Goal: Answer question/provide support: Share knowledge or assist other users

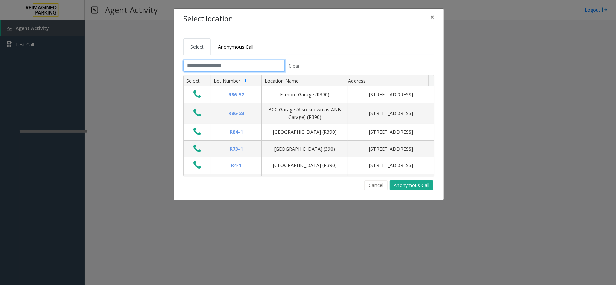
click at [212, 67] on input "text" at bounding box center [233, 66] width 101 height 12
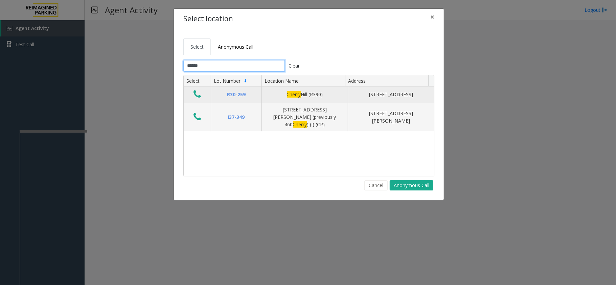
type input "******"
click at [200, 96] on icon "Data table" at bounding box center [196, 94] width 7 height 9
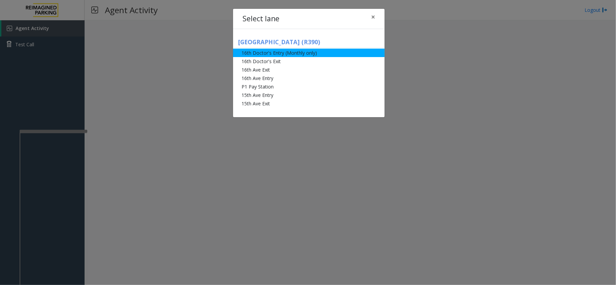
click at [264, 55] on li "16th Doctor's Entry (Monthly only)" at bounding box center [309, 53] width 152 height 8
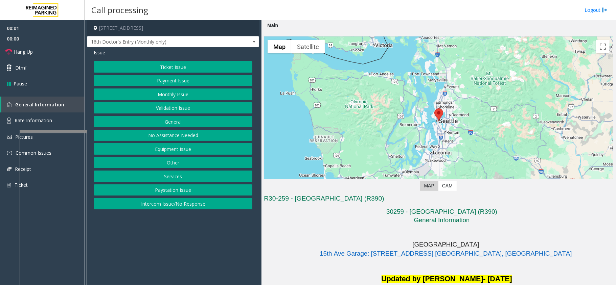
click at [187, 91] on button "Monthly Issue" at bounding box center [173, 95] width 159 height 12
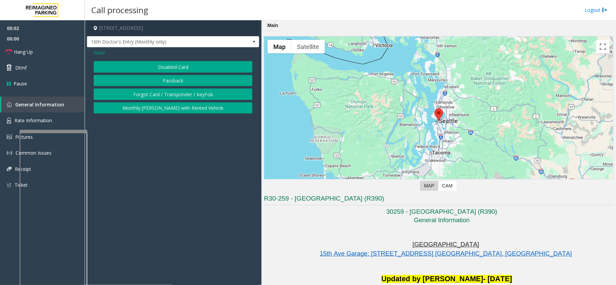
click at [187, 68] on button "Disabled Card" at bounding box center [173, 67] width 159 height 12
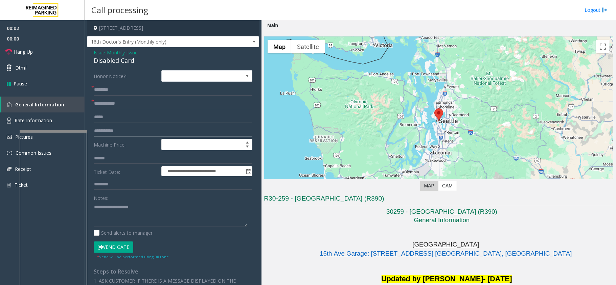
click at [155, 129] on input "text" at bounding box center [173, 131] width 159 height 12
click at [155, 111] on form "**********" at bounding box center [173, 165] width 159 height 190
click at [156, 100] on input "text" at bounding box center [173, 104] width 159 height 12
type input "******"
click at [110, 63] on div "Disabled Card" at bounding box center [173, 60] width 159 height 9
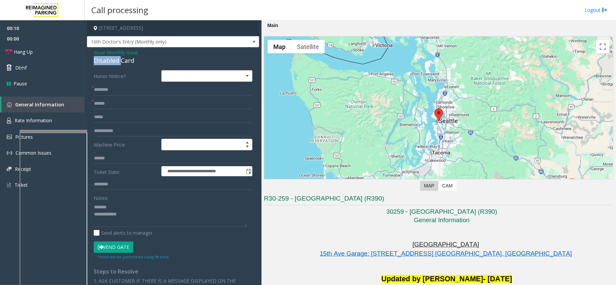
click at [110, 63] on div "Disabled Card" at bounding box center [173, 60] width 159 height 9
type textarea "**********"
drag, startPoint x: 133, startPoint y: 83, endPoint x: 132, endPoint y: 88, distance: 5.9
click at [133, 86] on form "**********" at bounding box center [173, 165] width 159 height 190
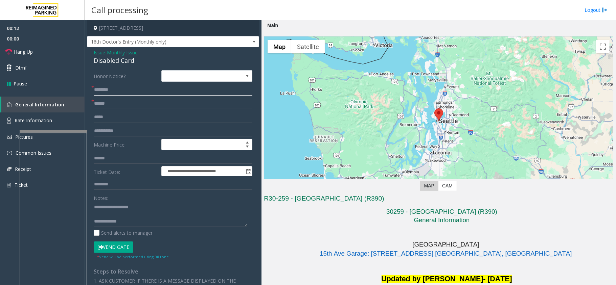
click at [131, 89] on input "text" at bounding box center [173, 90] width 159 height 12
type input "**********"
click at [117, 248] on button "Vend Gate" at bounding box center [114, 248] width 40 height 12
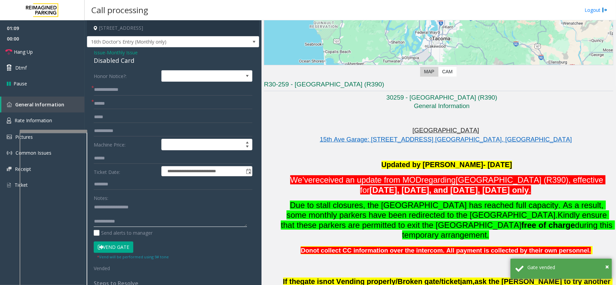
scroll to position [135, 0]
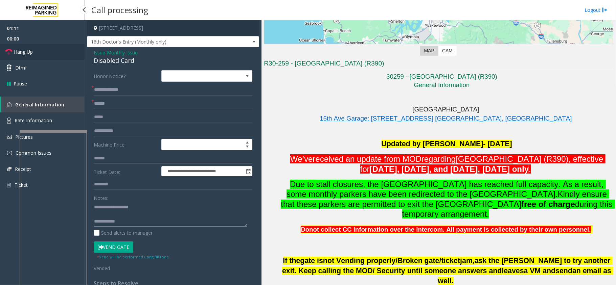
type textarea "**********"
click at [48, 50] on link "Hang Up" at bounding box center [42, 52] width 85 height 16
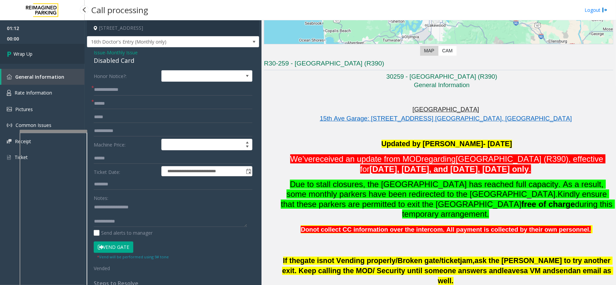
click at [48, 50] on link "Wrap Up" at bounding box center [42, 54] width 85 height 20
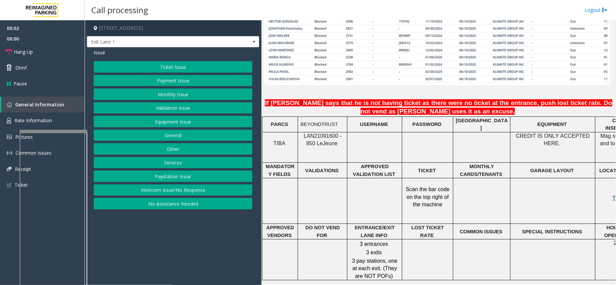
scroll to position [586, 0]
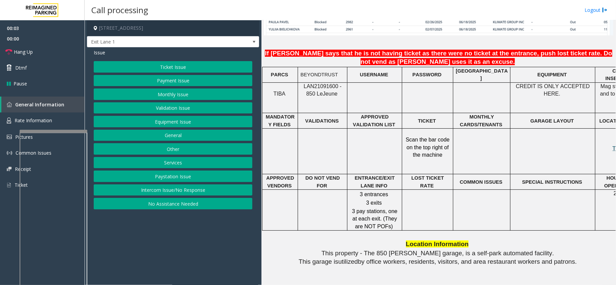
click at [332, 84] on span "LAN21091600 - 850 Le" at bounding box center [323, 90] width 38 height 13
click at [339, 83] on p "LAN21091600 - 850 Le Jeune" at bounding box center [322, 90] width 44 height 15
drag, startPoint x: 344, startPoint y: 64, endPoint x: 300, endPoint y: 67, distance: 44.1
click at [300, 83] on div "LAN21091600 - 850 Le Jeune" at bounding box center [322, 90] width 49 height 15
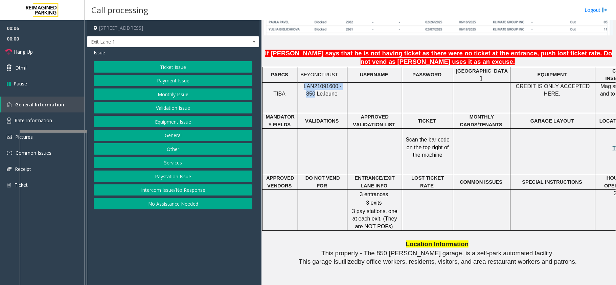
copy span "LAN21091600 - 850"
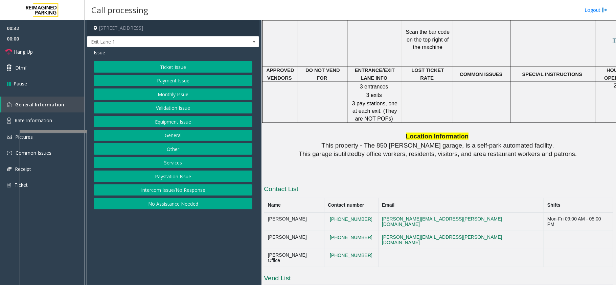
scroll to position [766, 0]
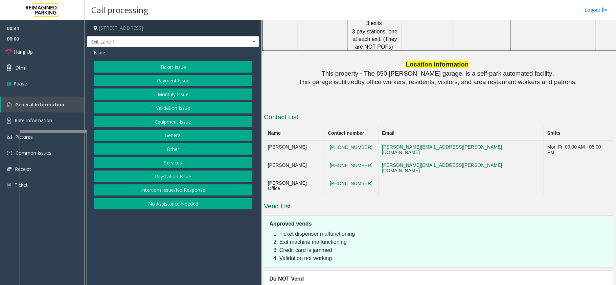
drag, startPoint x: 375, startPoint y: 122, endPoint x: 321, endPoint y: 128, distance: 54.4
click at [321, 141] on tr "[PERSON_NAME] [PHONE_NUMBER] [PERSON_NAME][EMAIL_ADDRESS][PERSON_NAME][DOMAIN_N…" at bounding box center [438, 150] width 349 height 18
copy tr "[PHONE_NUMBER]"
click at [372, 159] on td "[PHONE_NUMBER]" at bounding box center [351, 168] width 54 height 18
drag, startPoint x: 373, startPoint y: 138, endPoint x: 328, endPoint y: 141, distance: 45.1
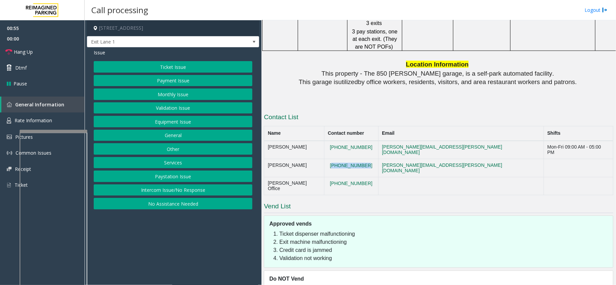
click at [328, 159] on td "[PHONE_NUMBER]" at bounding box center [351, 168] width 54 height 18
copy button "[PHONE_NUMBER]"
click at [376, 177] on td "[PHONE_NUMBER]" at bounding box center [351, 186] width 54 height 18
drag, startPoint x: 377, startPoint y: 153, endPoint x: 322, endPoint y: 158, distance: 54.7
click at [322, 177] on tr "[PERSON_NAME] Office [PHONE_NUMBER]" at bounding box center [438, 186] width 349 height 18
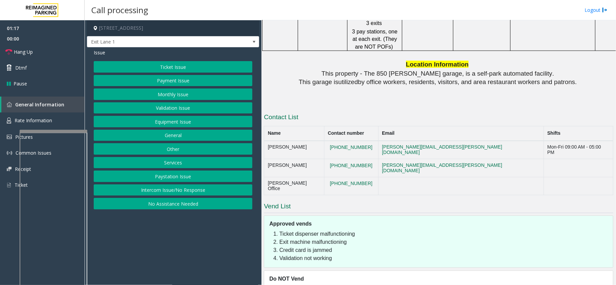
copy tr "[PHONE_NUMBER]"
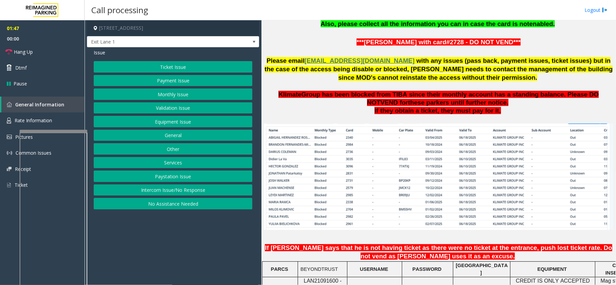
scroll to position [406, 0]
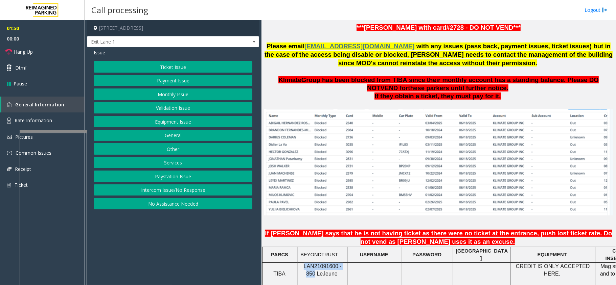
drag, startPoint x: 346, startPoint y: 244, endPoint x: 300, endPoint y: 245, distance: 46.0
click at [300, 263] on div "LAN21091600 - 850 Le Jeune" at bounding box center [322, 270] width 49 height 15
copy span "LAN21091600 - 850"
click at [163, 120] on button "Equipment Issue" at bounding box center [173, 122] width 159 height 12
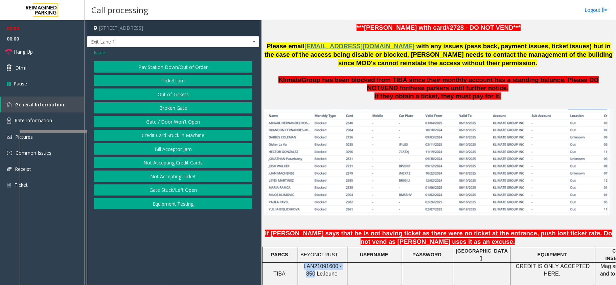
click at [163, 120] on button "Gate / Door Won't Open" at bounding box center [173, 122] width 159 height 12
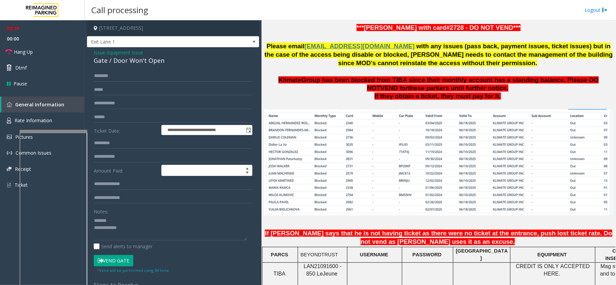
click at [127, 65] on div "Gate / Door Won't Open" at bounding box center [173, 60] width 159 height 9
click at [50, 50] on link "Hang Up" at bounding box center [42, 52] width 85 height 16
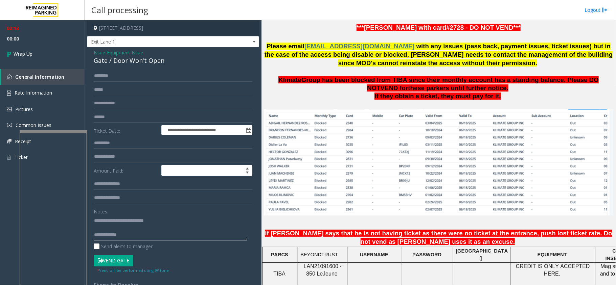
click at [138, 235] on textarea at bounding box center [170, 227] width 153 height 25
click at [206, 234] on textarea at bounding box center [170, 227] width 153 height 25
type textarea "**********"
click at [52, 46] on link "Wrap Up" at bounding box center [42, 54] width 85 height 20
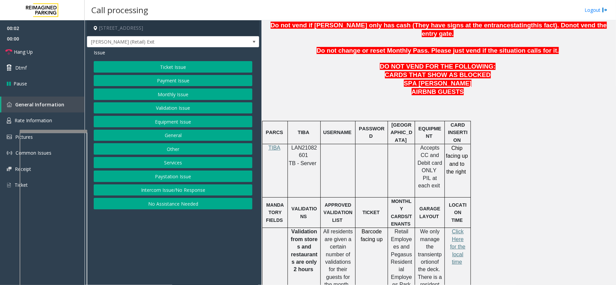
scroll to position [361, 0]
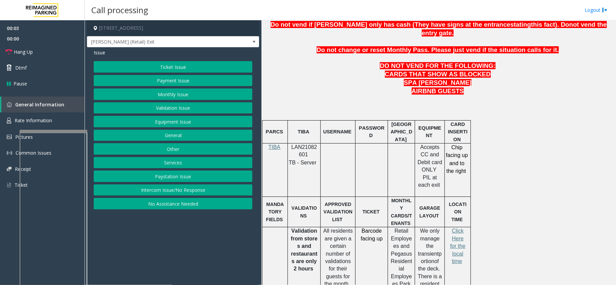
click at [307, 142] on div at bounding box center [304, 143] width 33 height 2
click at [305, 144] on span "LAN21082601" at bounding box center [305, 150] width 26 height 13
copy p "LAN21082601"
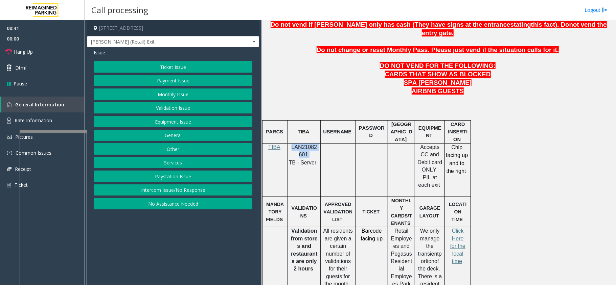
click at [165, 65] on button "Ticket Issue" at bounding box center [173, 67] width 159 height 12
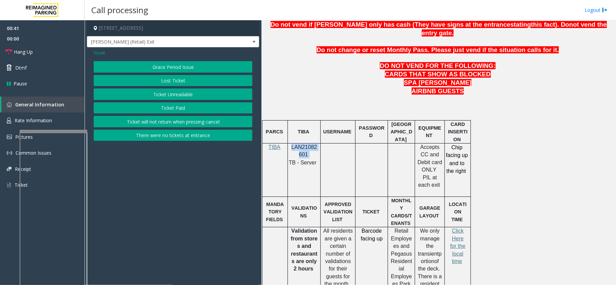
click at [162, 106] on button "Ticket Paid" at bounding box center [173, 108] width 159 height 12
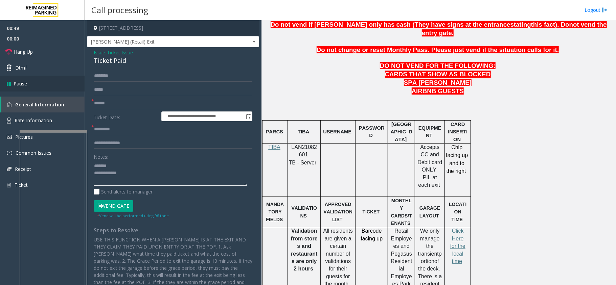
type textarea "**********"
click at [121, 131] on input "text" at bounding box center [173, 130] width 159 height 12
type input "**"
click at [113, 105] on input "text" at bounding box center [173, 104] width 159 height 12
type input "**"
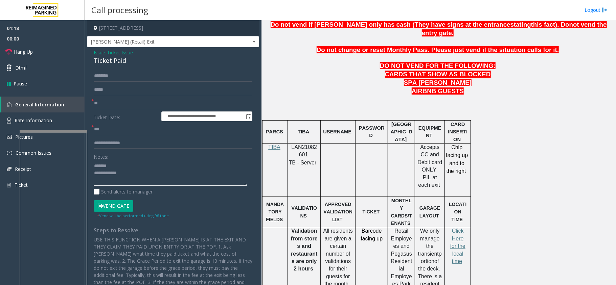
click at [116, 164] on textarea at bounding box center [170, 173] width 153 height 25
click at [97, 59] on div "Ticket Paid" at bounding box center [173, 60] width 159 height 9
click at [117, 175] on textarea at bounding box center [170, 173] width 153 height 25
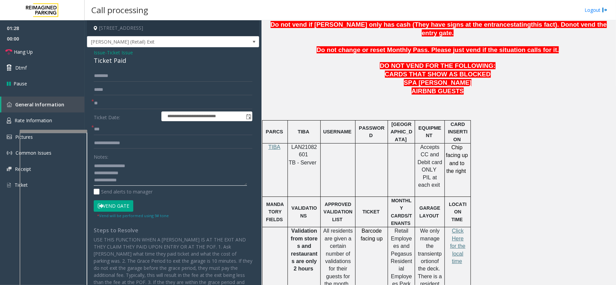
click at [145, 172] on textarea at bounding box center [170, 173] width 153 height 25
click at [114, 207] on button "Vend Gate" at bounding box center [114, 207] width 40 height 12
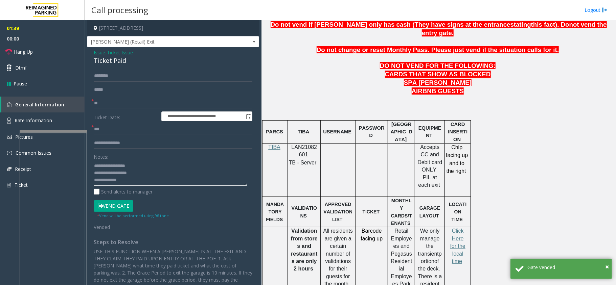
click at [141, 182] on textarea at bounding box center [170, 173] width 153 height 25
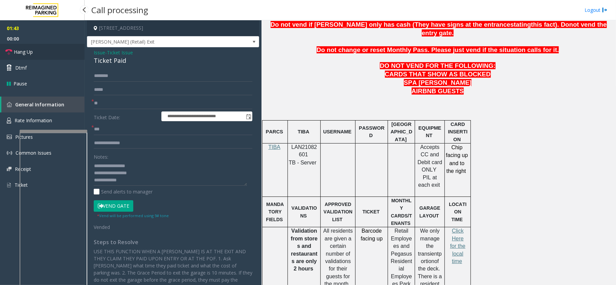
click at [23, 55] on span "Hang Up" at bounding box center [23, 51] width 19 height 7
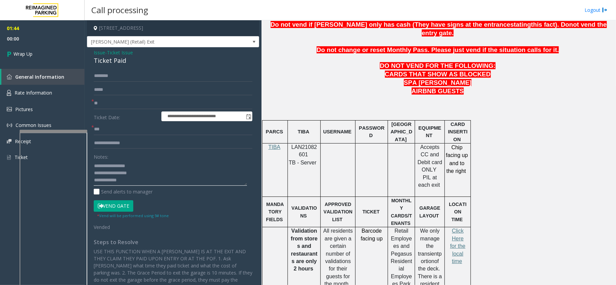
click at [136, 182] on textarea at bounding box center [170, 173] width 153 height 25
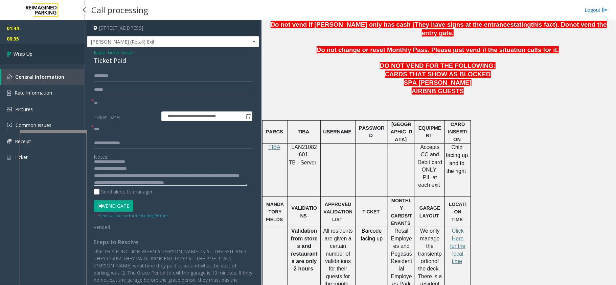
type textarea "**********"
click at [55, 49] on link "Wrap Up" at bounding box center [42, 54] width 85 height 20
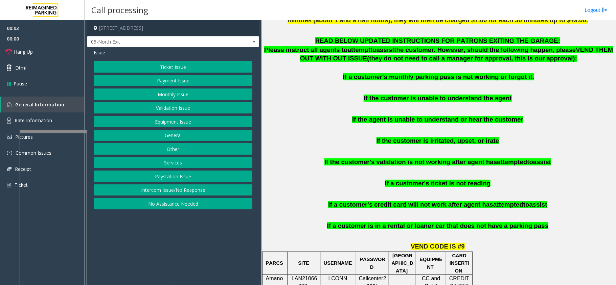
scroll to position [361, 0]
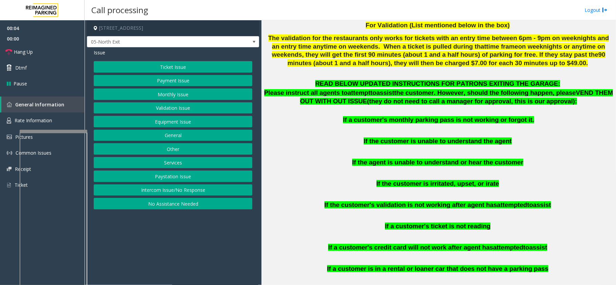
click at [188, 95] on button "Monthly Issue" at bounding box center [173, 95] width 159 height 12
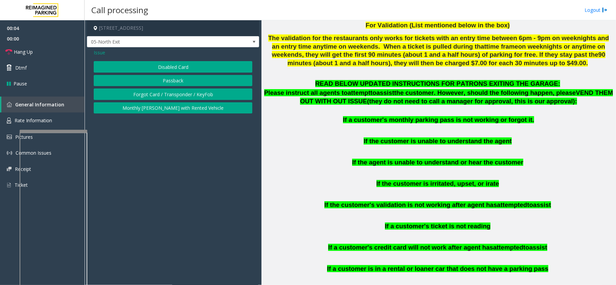
click at [182, 53] on div "Issue" at bounding box center [173, 52] width 159 height 7
click at [176, 64] on button "Disabled Card" at bounding box center [173, 67] width 159 height 12
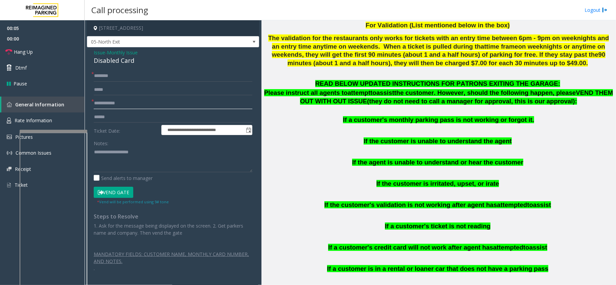
click at [120, 103] on input "text" at bounding box center [173, 104] width 159 height 12
click at [123, 65] on div "Disabled Card" at bounding box center [173, 60] width 159 height 9
click at [122, 64] on div "Disabled Card" at bounding box center [173, 60] width 159 height 9
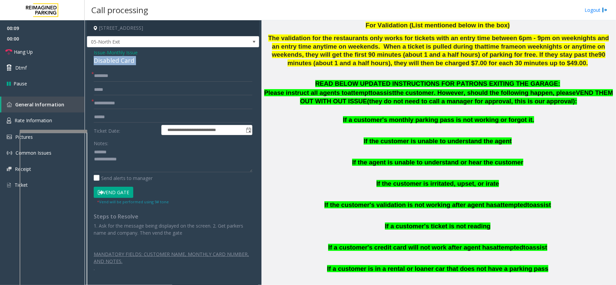
click at [122, 64] on div "Disabled Card" at bounding box center [173, 60] width 159 height 9
type textarea "**********"
click at [128, 101] on input "text" at bounding box center [173, 104] width 159 height 12
type input "********"
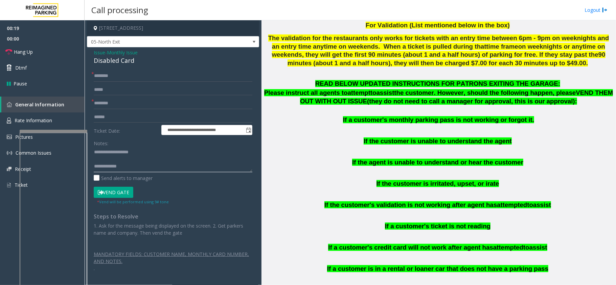
click at [137, 170] on textarea at bounding box center [173, 159] width 159 height 25
type textarea "**********"
click at [107, 71] on input "text" at bounding box center [173, 76] width 159 height 12
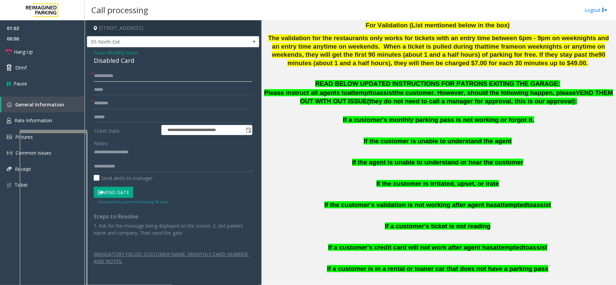
type input "**********"
click at [115, 195] on button "Vend Gate" at bounding box center [114, 193] width 40 height 12
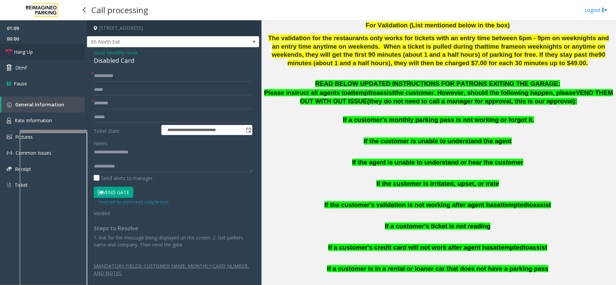
click at [41, 49] on link "Hang Up" at bounding box center [42, 52] width 85 height 16
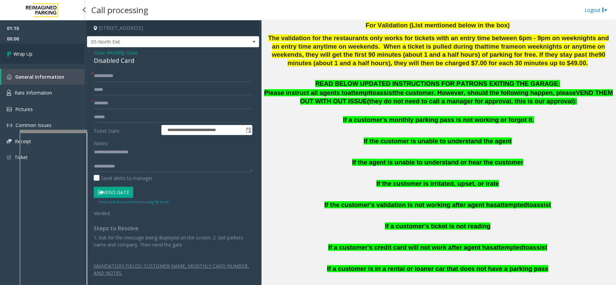
drag, startPoint x: 41, startPoint y: 49, endPoint x: 72, endPoint y: 47, distance: 31.2
click at [72, 47] on link "Wrap Up" at bounding box center [42, 54] width 85 height 20
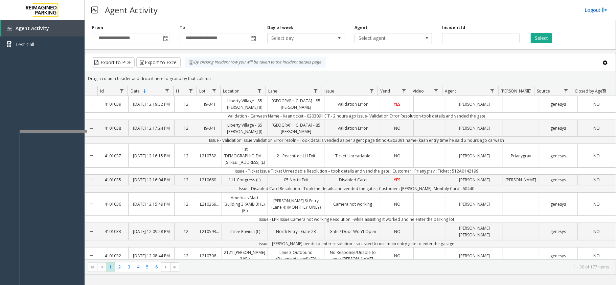
click at [596, 13] on link "Logout" at bounding box center [595, 9] width 23 height 7
